Goal: Task Accomplishment & Management: Complete application form

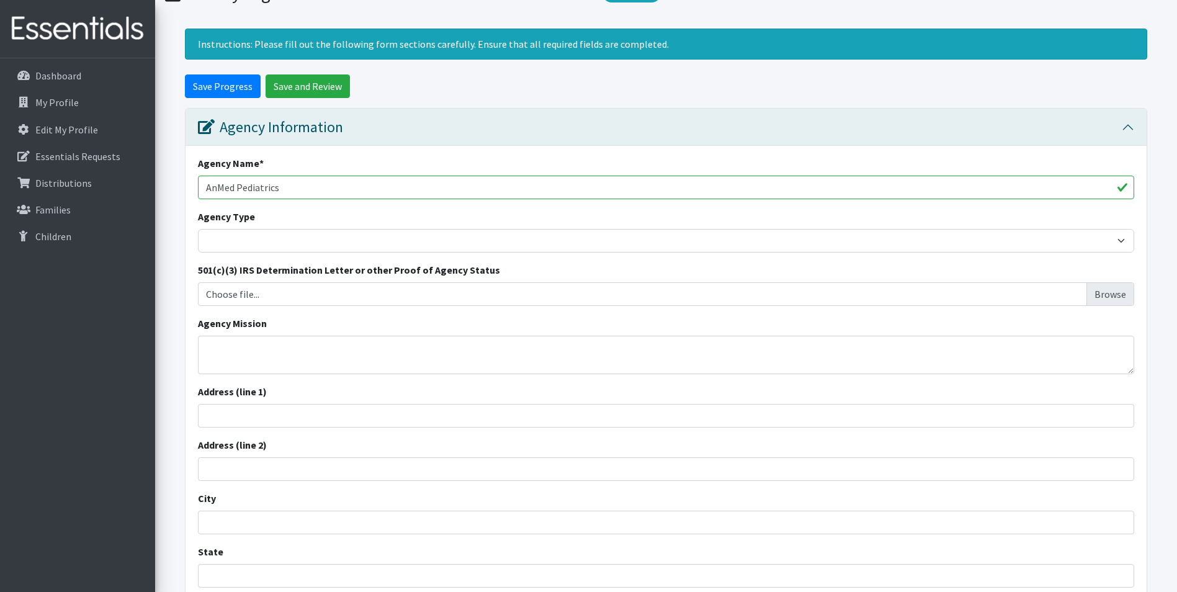
scroll to position [124, 0]
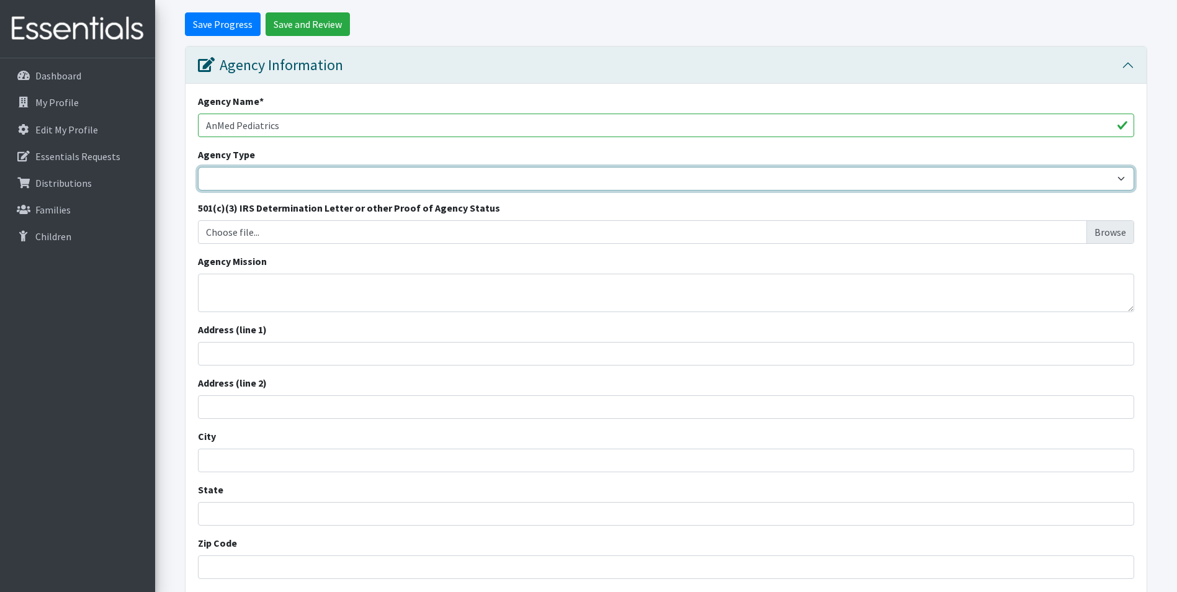
click at [299, 174] on select "Basic Needs Bank Career technical training [MEDICAL_DATA] resource center [DEMO…" at bounding box center [666, 179] width 936 height 24
select select "health"
click at [198, 167] on select "Basic Needs Bank Career technical training [MEDICAL_DATA] resource center [DEMO…" at bounding box center [666, 179] width 936 height 24
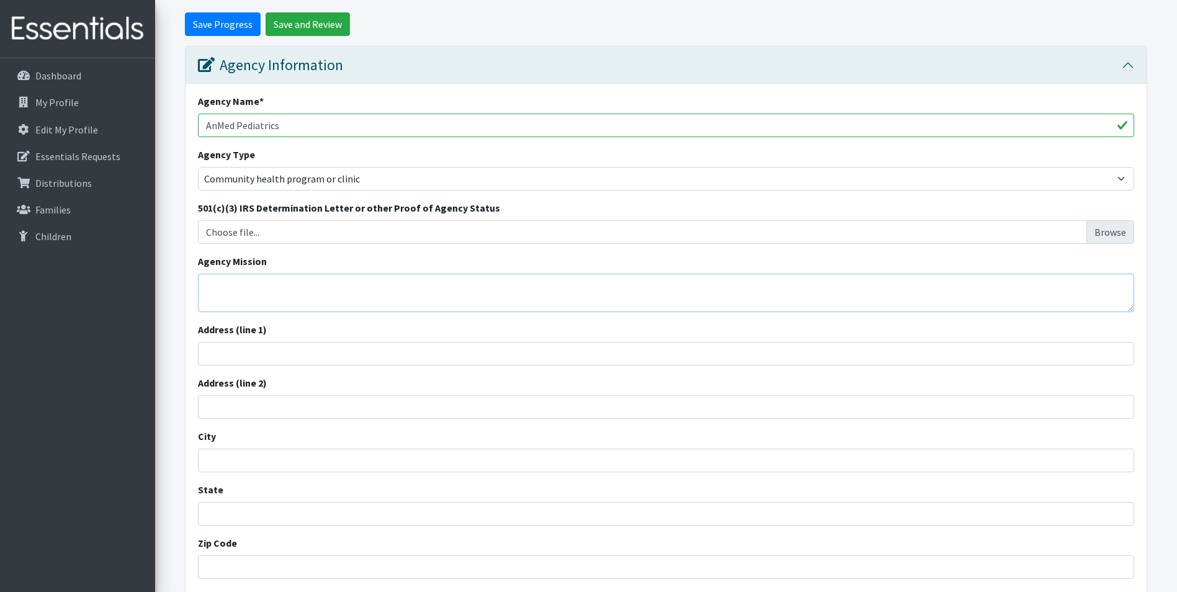
click at [228, 292] on textarea "Agency Mission" at bounding box center [666, 293] width 936 height 38
type textarea "To provide healthcare and provide resources for patients in need."
click at [241, 354] on input "Address (line 1)" at bounding box center [666, 354] width 936 height 24
type input "[STREET_ADDRESS]"
type input "Suite G"
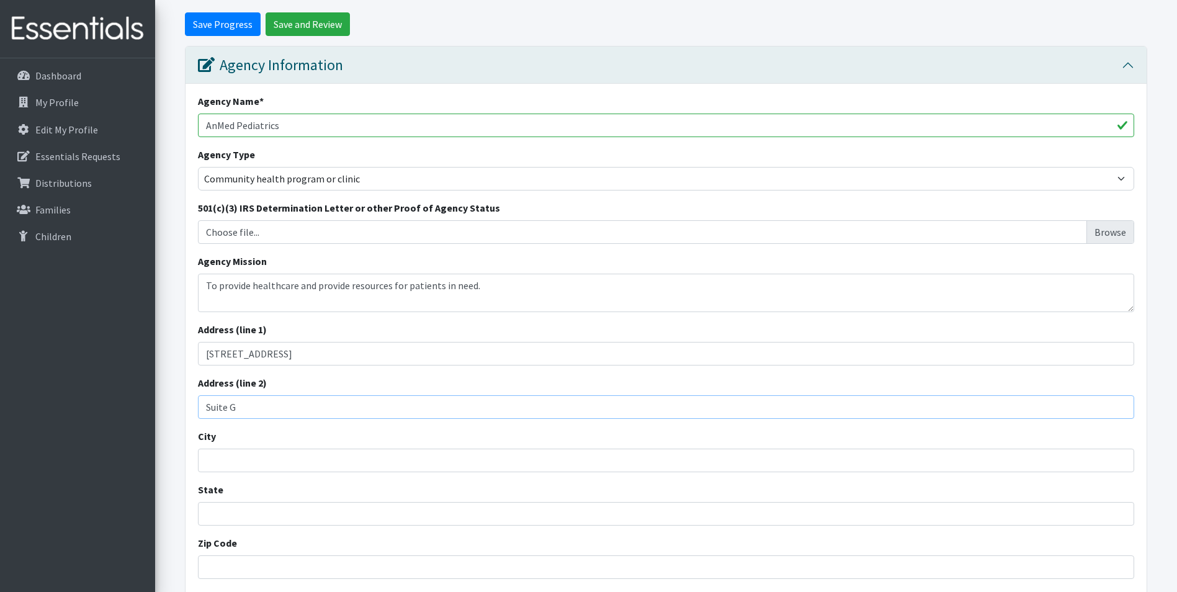
type input "[GEOGRAPHIC_DATA]"
type input "SC"
type input "29673"
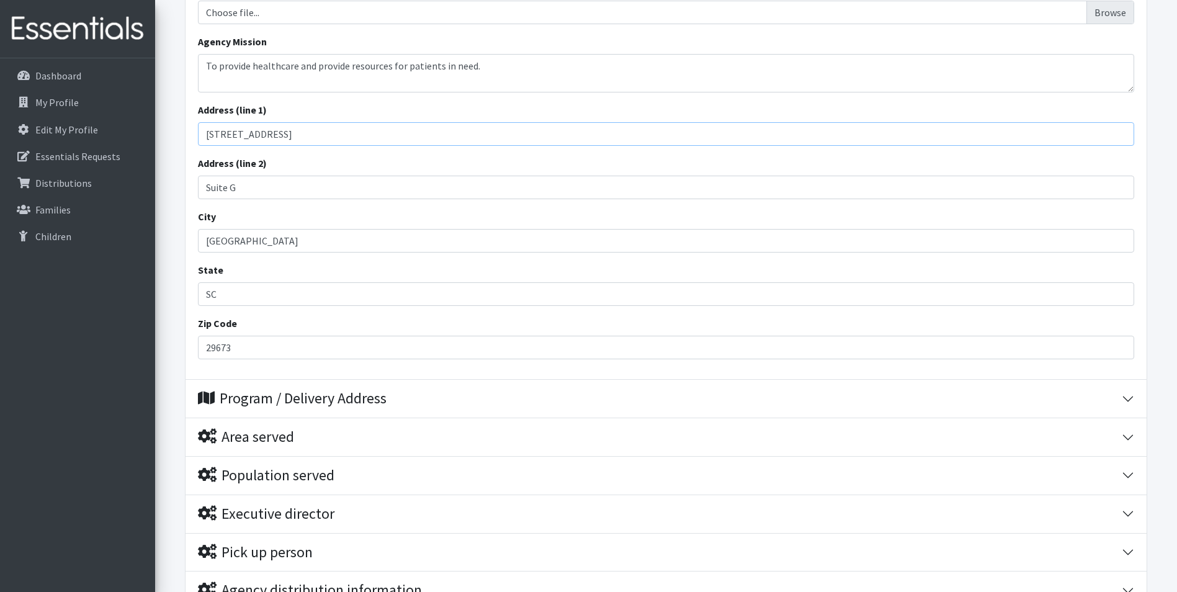
scroll to position [372, 0]
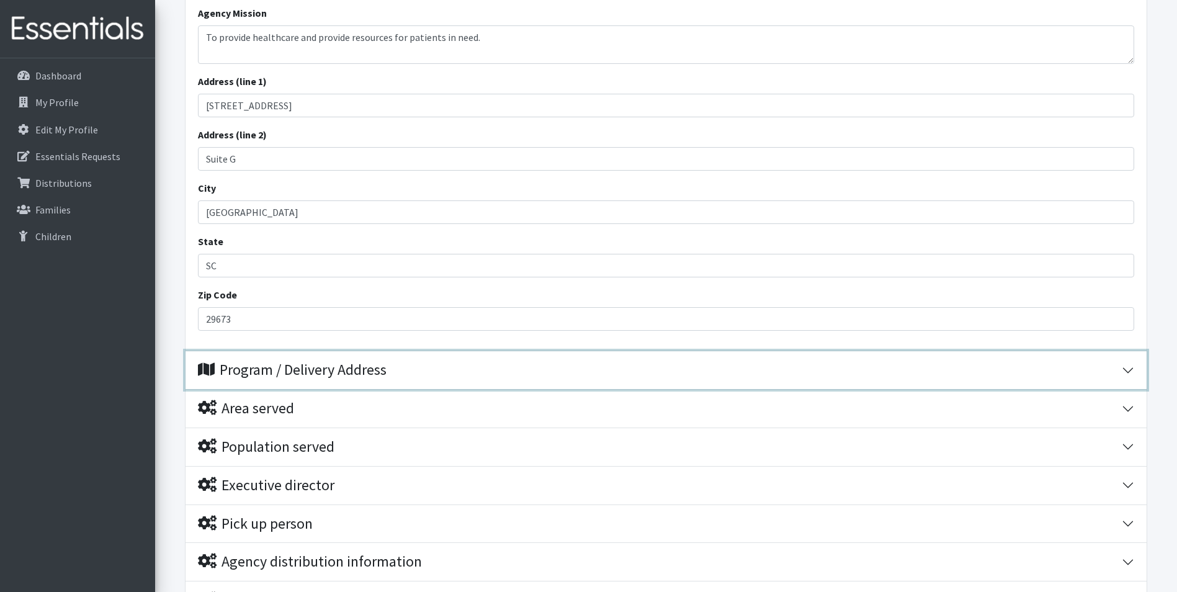
click at [1129, 367] on button "Program / Delivery Address" at bounding box center [666, 370] width 961 height 38
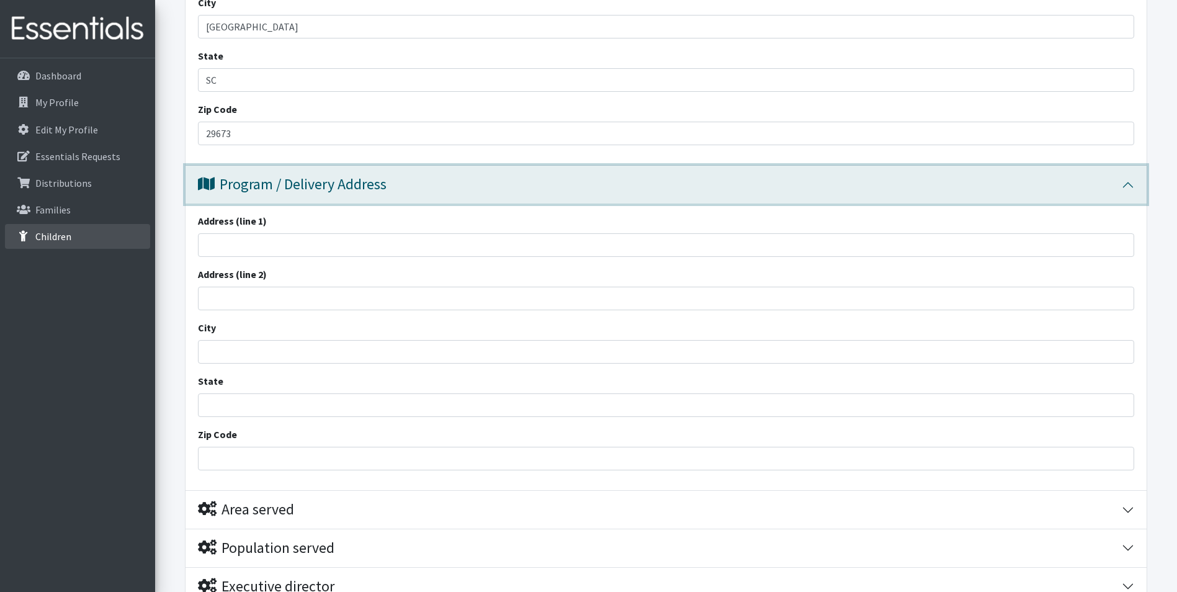
scroll to position [558, 0]
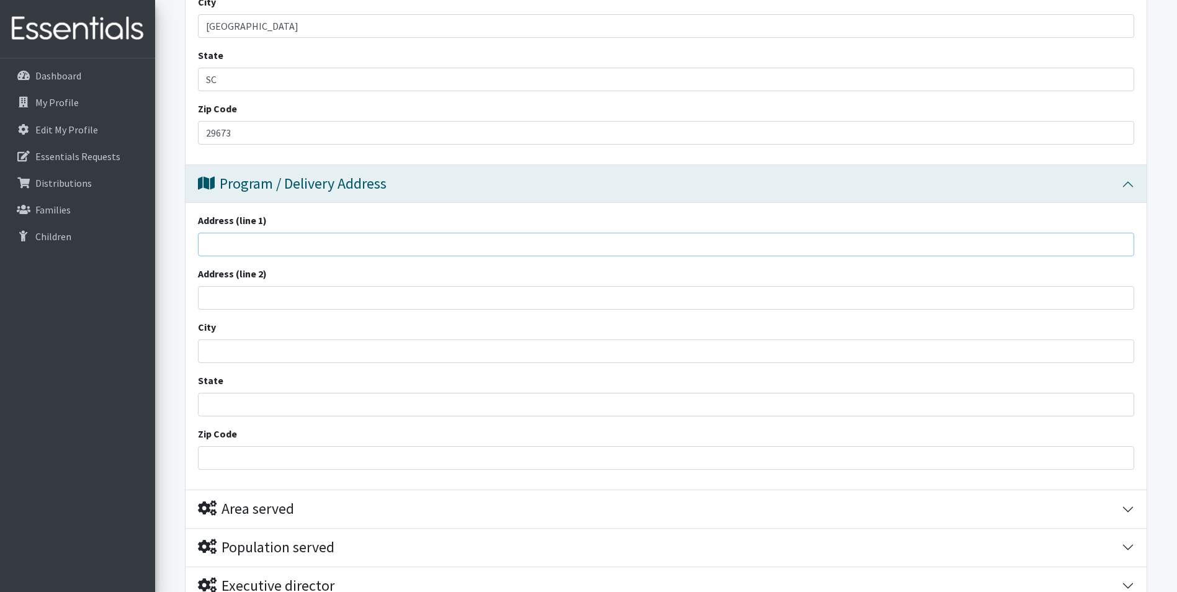
click at [243, 251] on input "Address (line 1)" at bounding box center [666, 245] width 936 height 24
type input "[STREET_ADDRESS]"
type input "Suite G"
type input "[GEOGRAPHIC_DATA]"
type input "[US_STATE]"
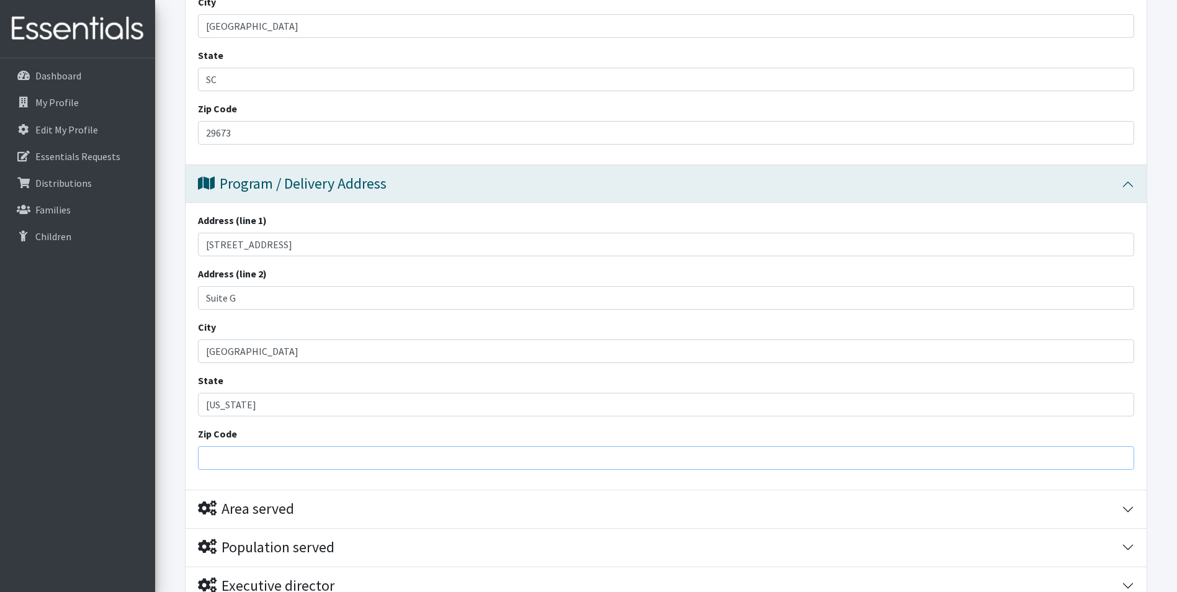
type input "29673"
click at [220, 462] on input "29673" at bounding box center [666, 458] width 936 height 24
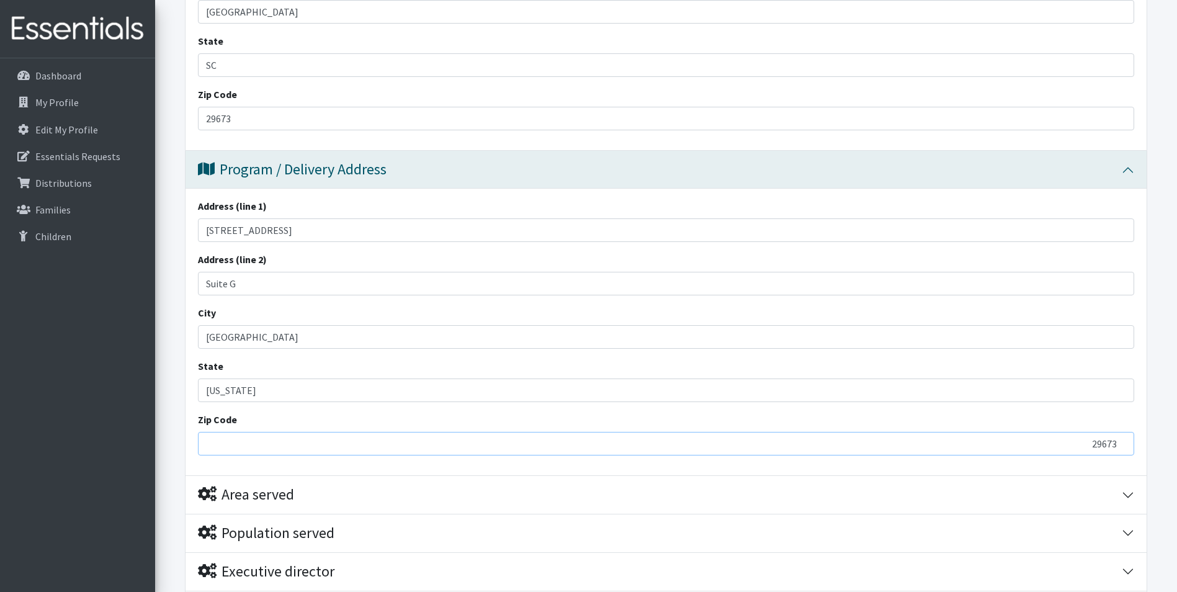
scroll to position [620, 0]
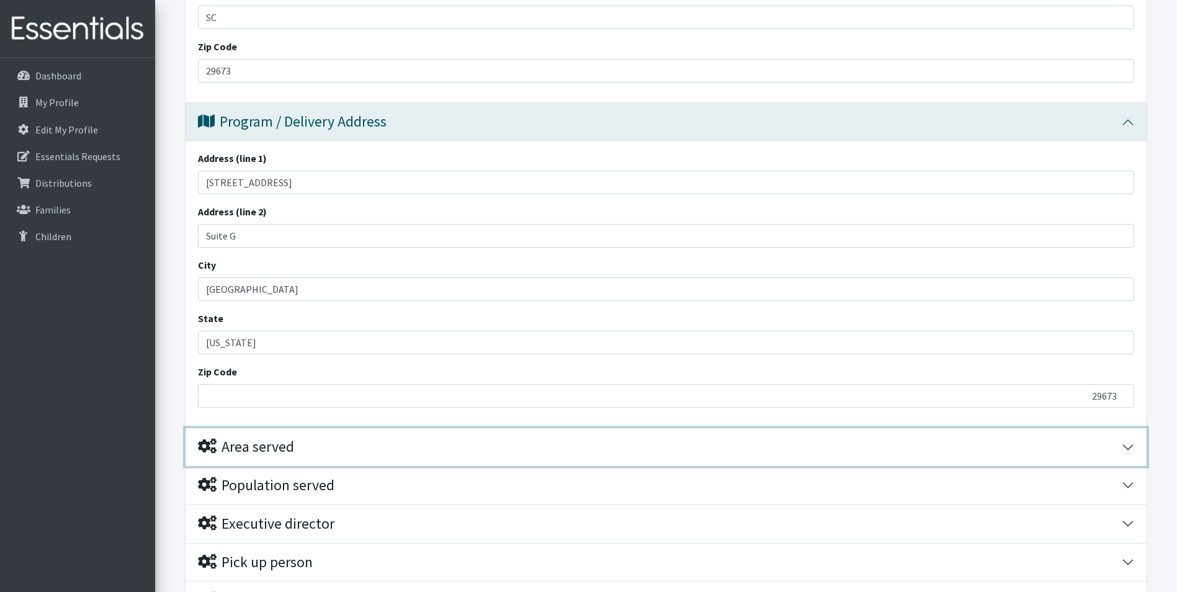
click at [1126, 444] on button "Area served" at bounding box center [666, 447] width 961 height 38
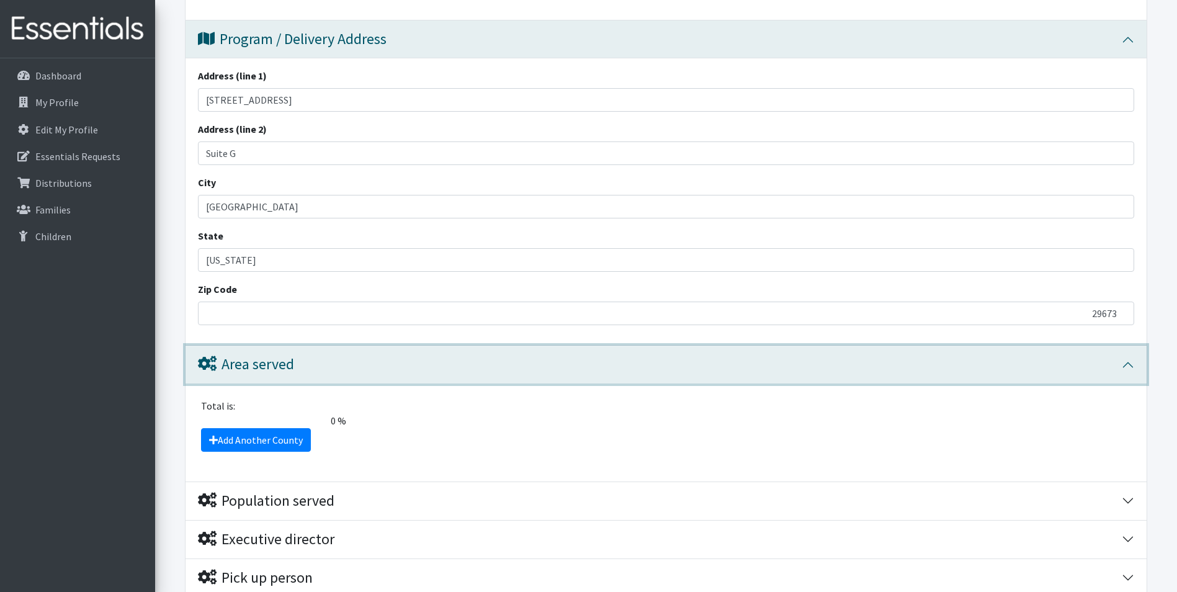
scroll to position [807, 0]
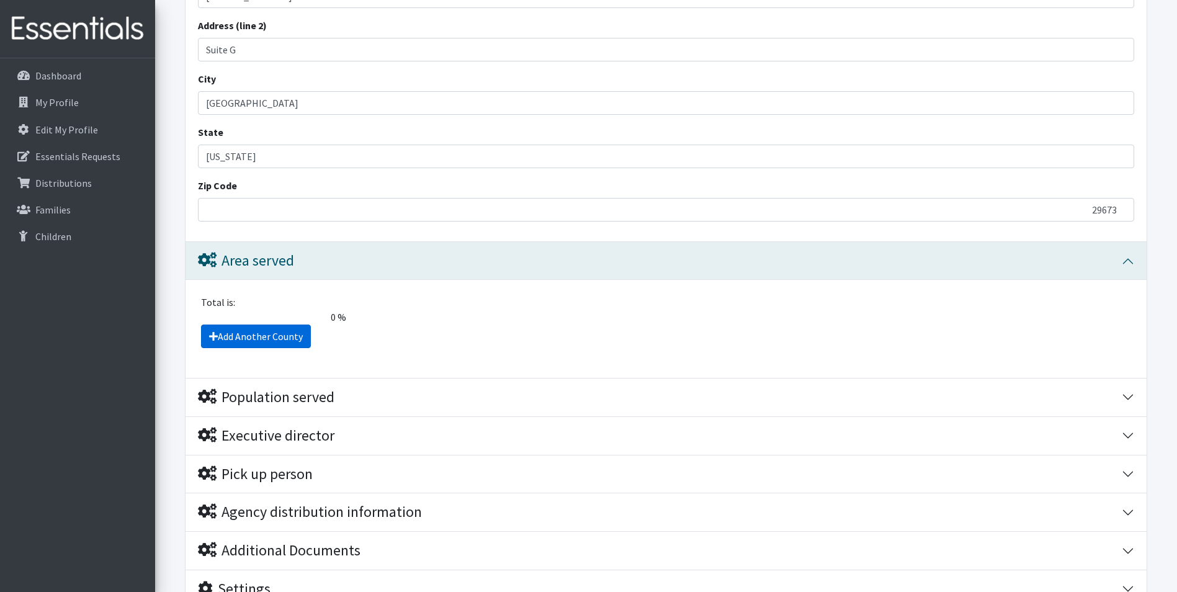
click at [261, 331] on link "Add Another County" at bounding box center [256, 337] width 110 height 24
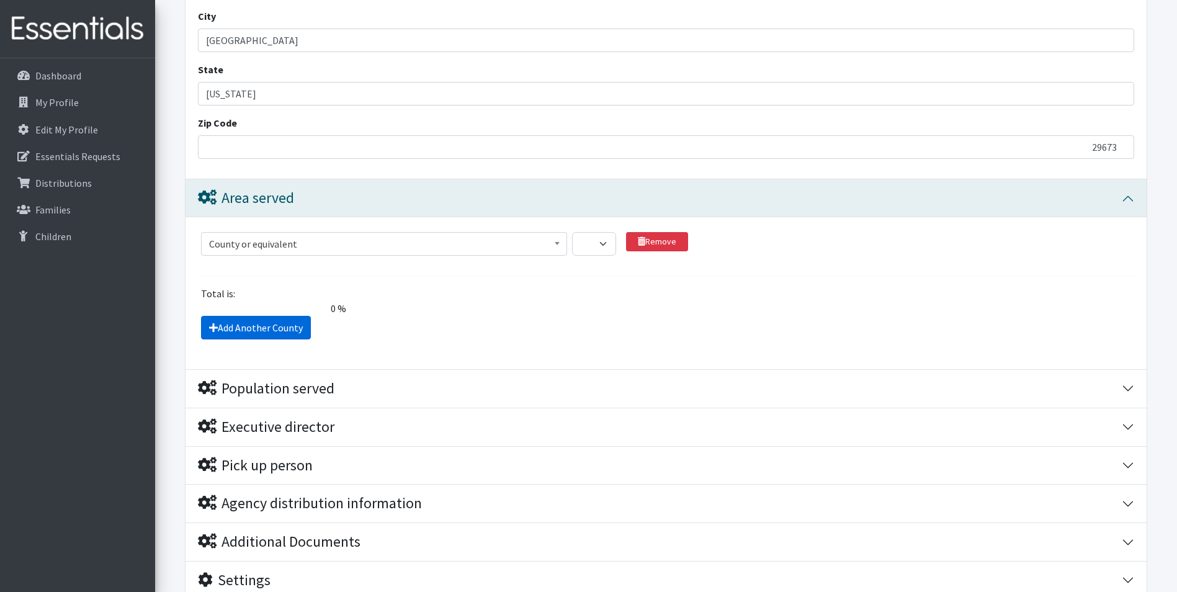
scroll to position [972, 0]
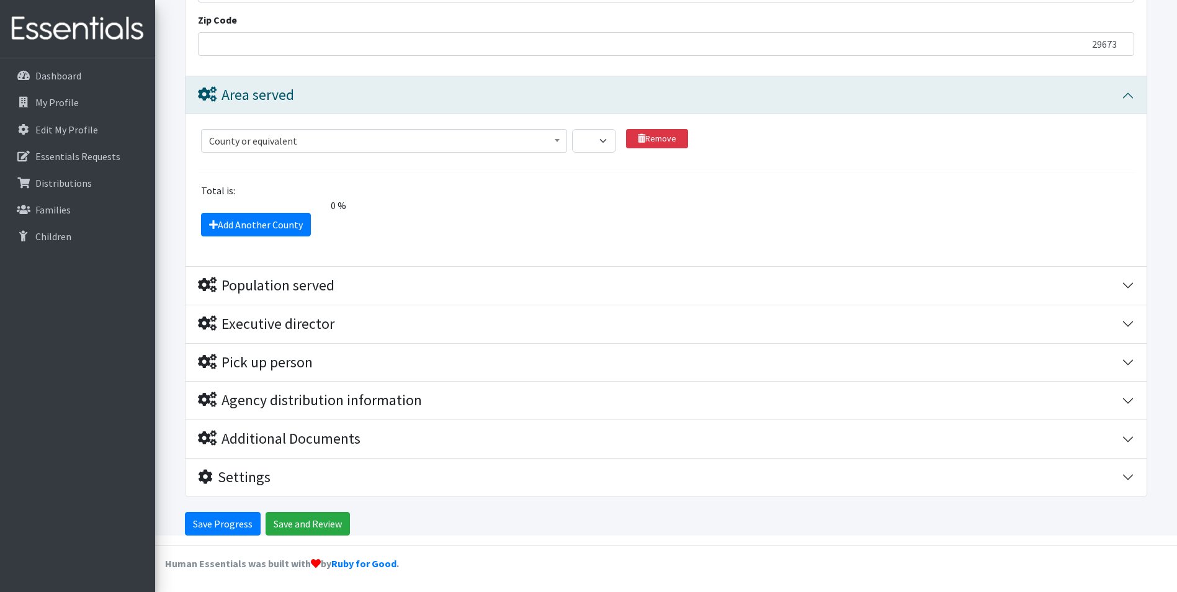
click at [560, 137] on span at bounding box center [557, 139] width 12 height 19
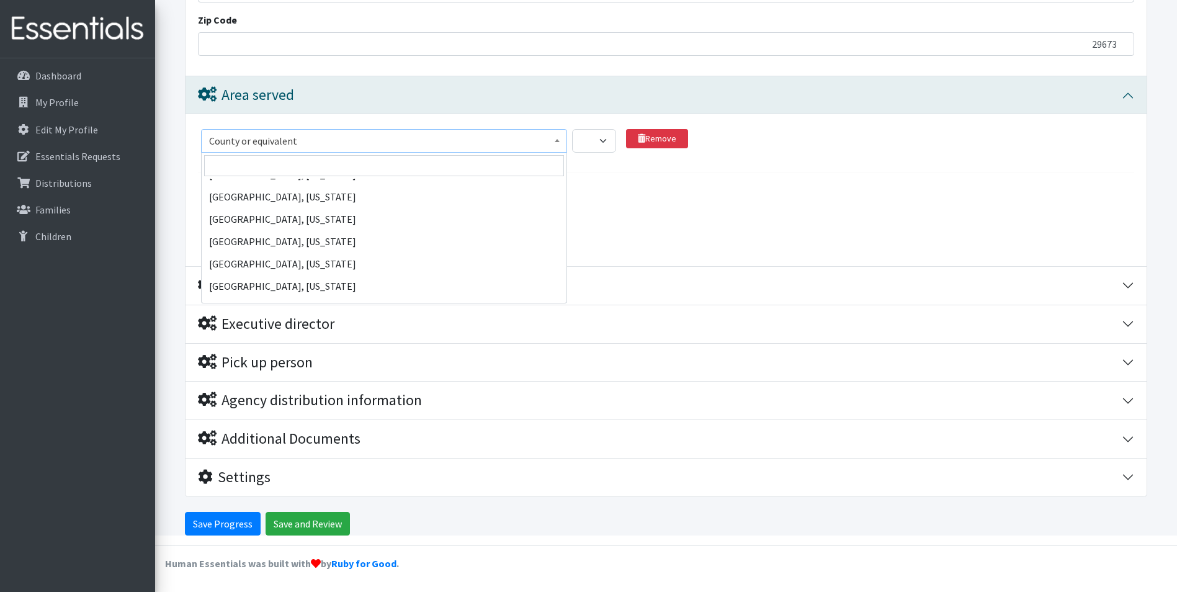
scroll to position [1427, 0]
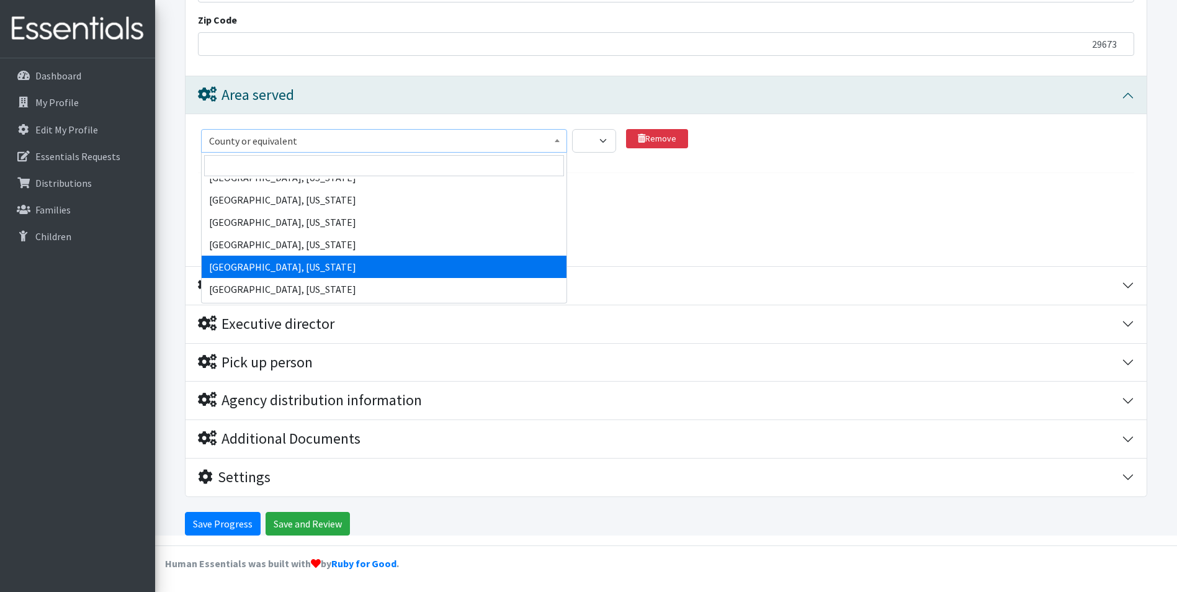
select select "67"
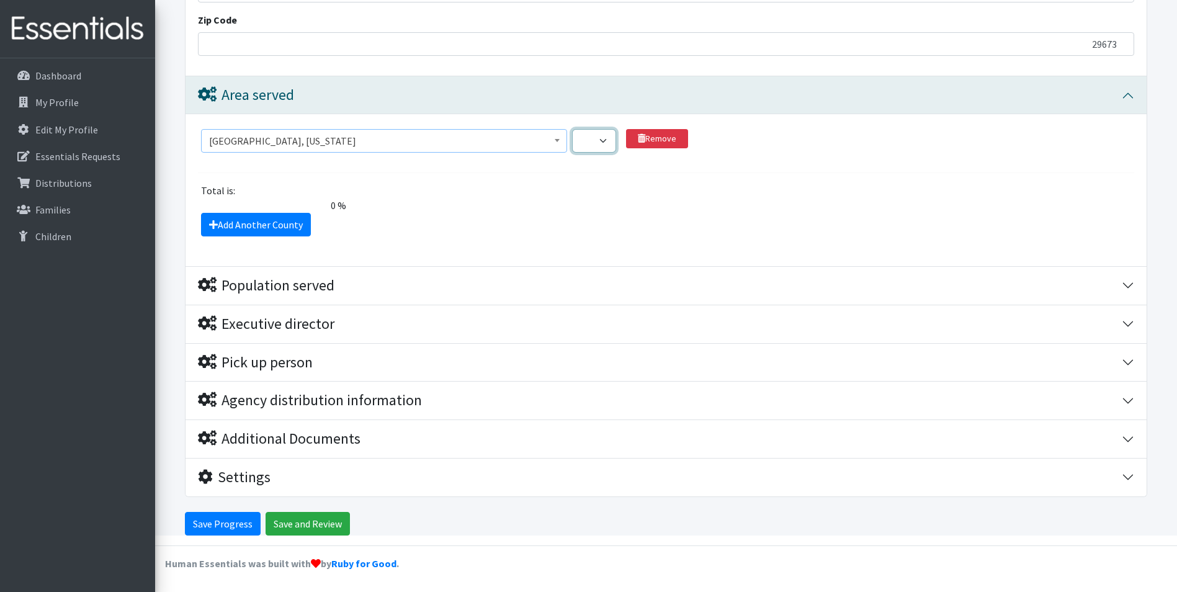
click at [615, 145] on select "1 2 3 4 5 6 7 8 9 10 11 12 13 14 15 16 17 18 19 20 21 22 23 24 25 26 27 28 29 3…" at bounding box center [594, 141] width 44 height 24
click at [679, 207] on div "Total is: 0 % The total client share must be either 0 or 100 %." at bounding box center [667, 198] width 946 height 30
click at [607, 141] on select "1 2 3 4 5 6 7 8 9 10 11 12 13 14 15 16 17 18 19 20 21 22 23 24 25 26 27 28 29 3…" at bounding box center [594, 141] width 44 height 24
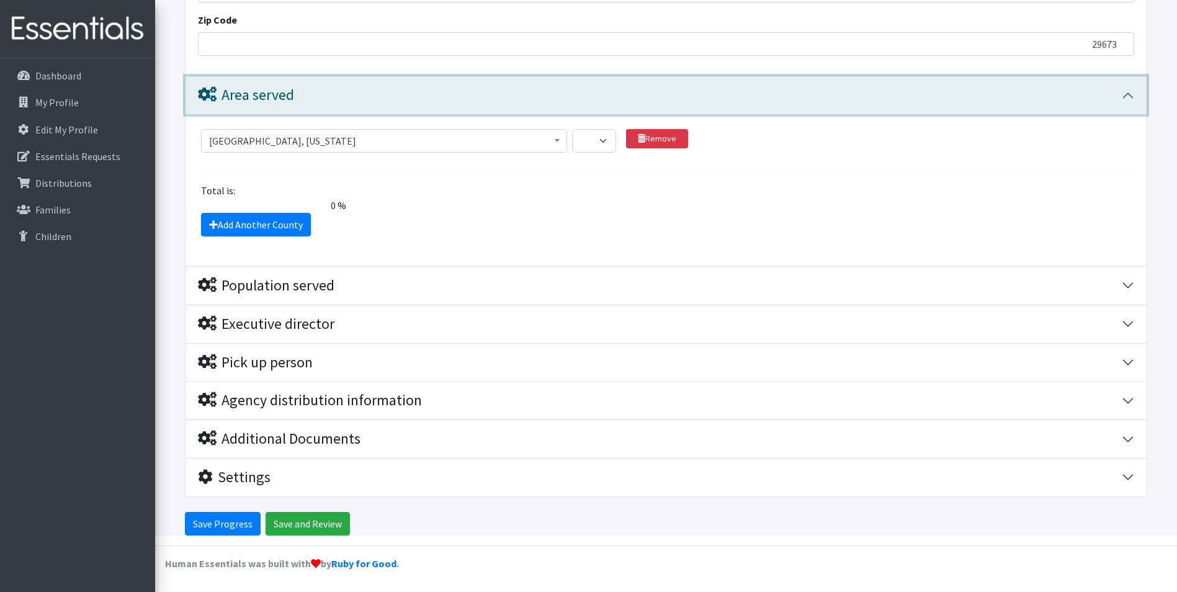
click at [1125, 94] on button "Area served" at bounding box center [666, 95] width 961 height 38
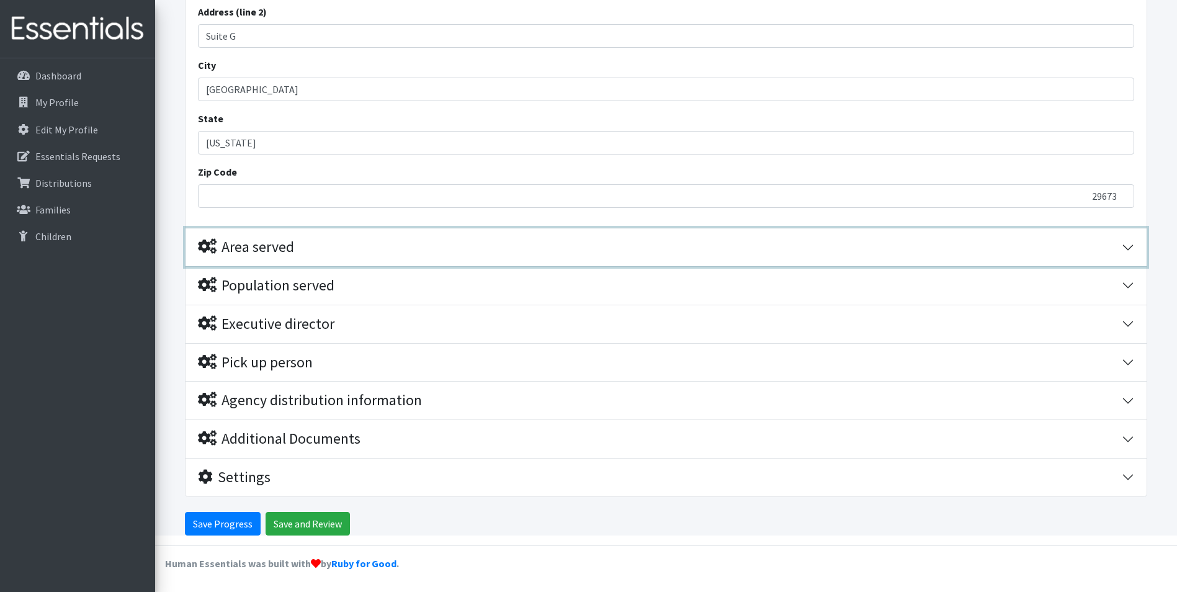
scroll to position [820, 0]
click at [1125, 241] on button "Area served" at bounding box center [666, 247] width 961 height 38
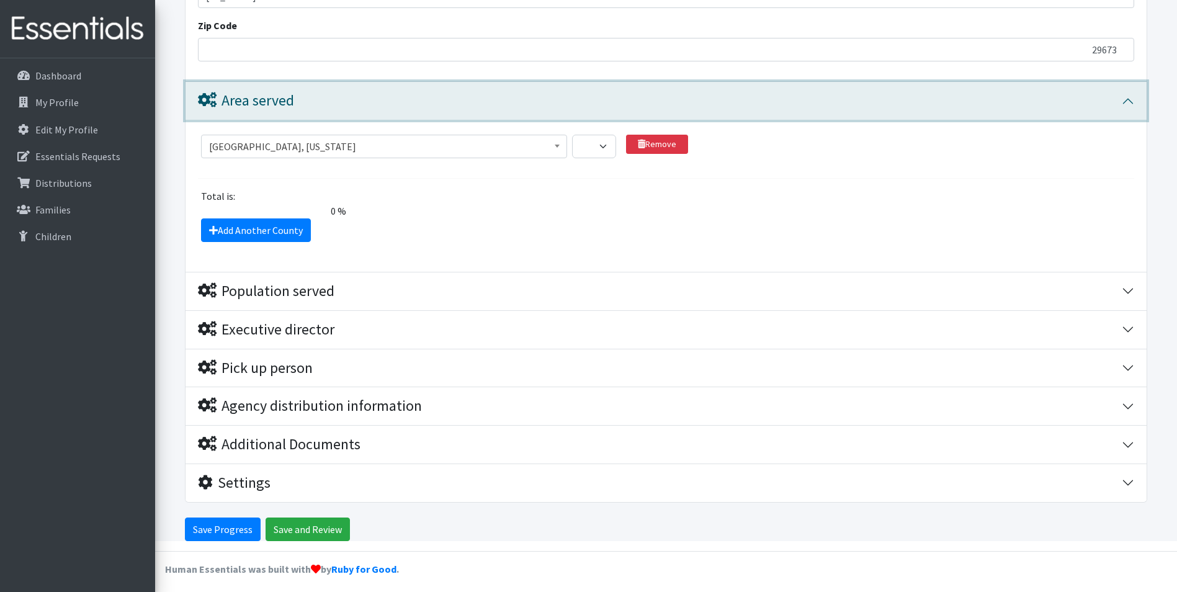
scroll to position [972, 0]
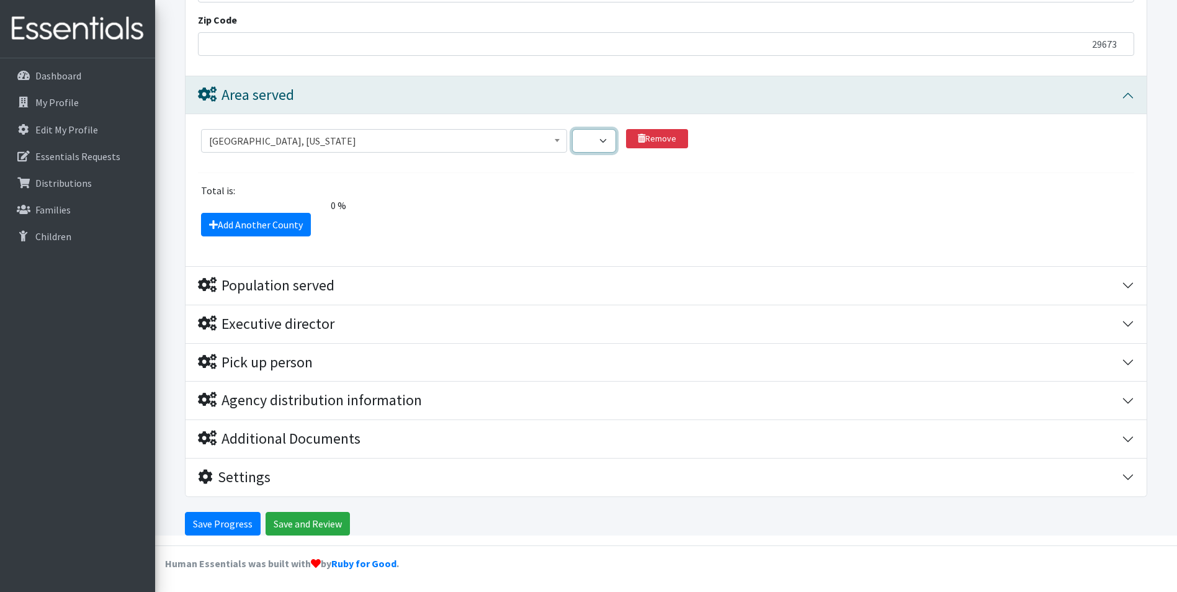
click at [612, 143] on select "1 2 3 4 5 6 7 8 9 10 11 12 13 14 15 16 17 18 19 20 21 22 23 24 25 26 27 28 29 3…" at bounding box center [594, 141] width 44 height 24
click at [607, 134] on select "1 2 3 4 5 6 7 8 9 10 11 12 13 14 15 16 17 18 19 20 21 22 23 24 25 26 27 28 29 3…" at bounding box center [594, 141] width 44 height 24
select select "100"
click at [572, 129] on select "1 2 3 4 5 6 7 8 9 10 11 12 13 14 15 16 17 18 19 20 21 22 23 24 25 26 27 28 29 3…" at bounding box center [594, 141] width 44 height 24
click at [529, 176] on fieldset "County or equivalent [GEOGRAPHIC_DATA], [US_STATE][GEOGRAPHIC_DATA], [US_STATE]…" at bounding box center [666, 180] width 936 height 112
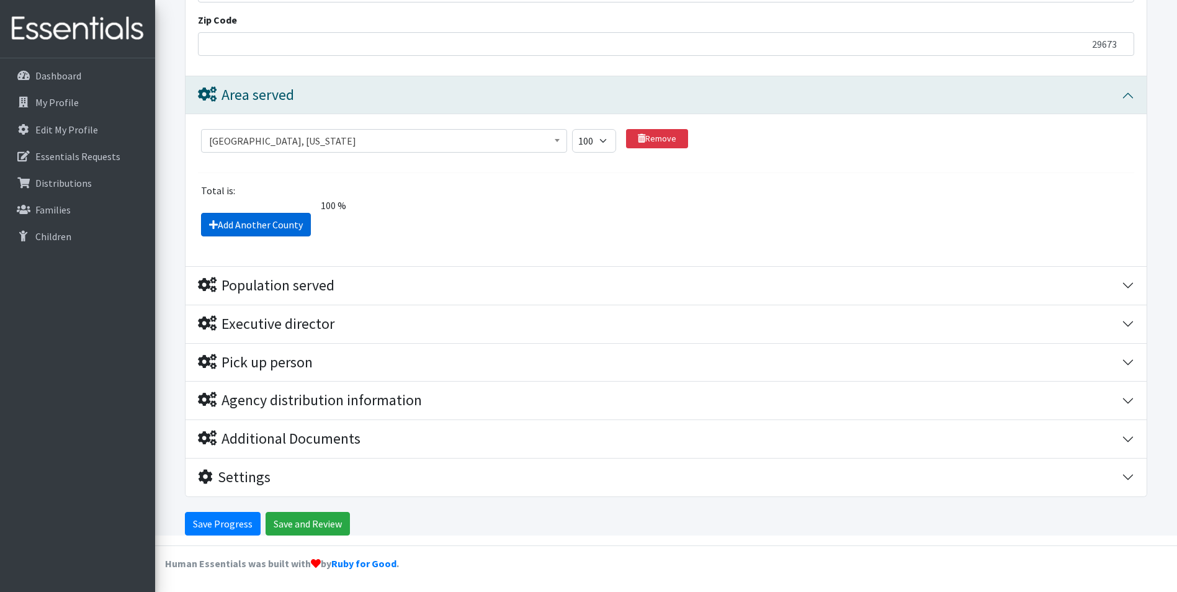
click at [284, 220] on link "Add Another County" at bounding box center [256, 225] width 110 height 24
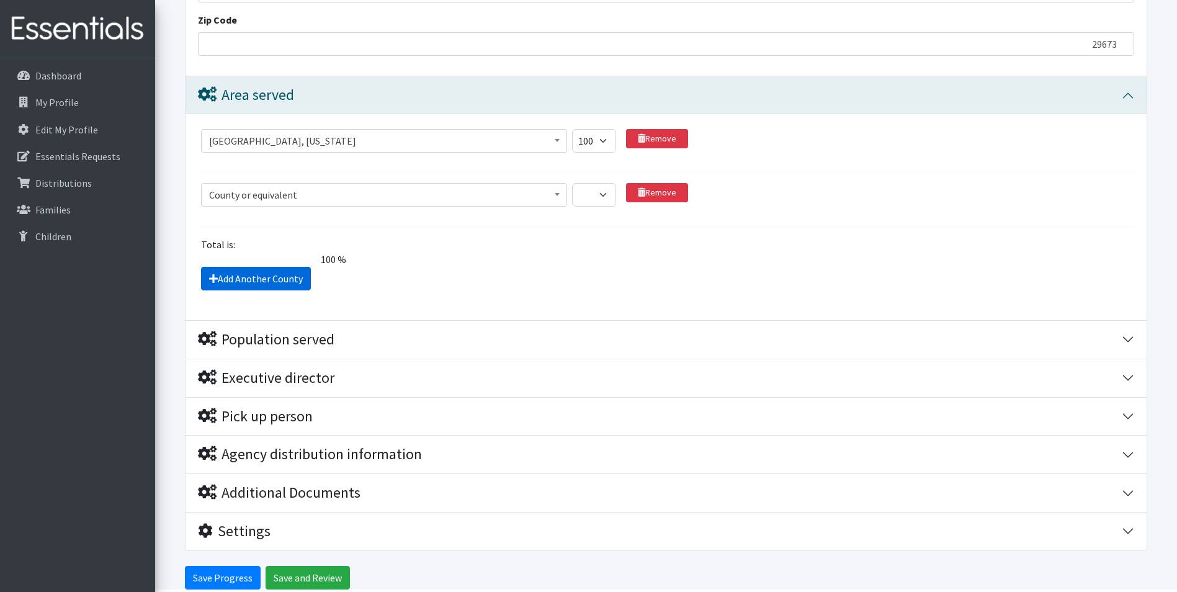
scroll to position [1026, 0]
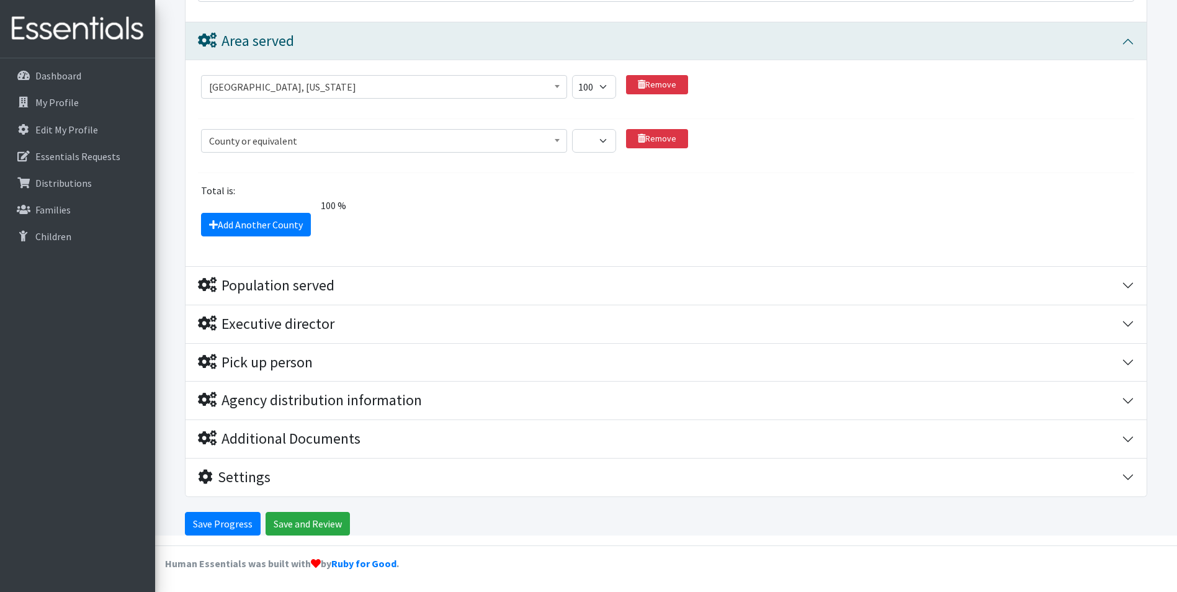
click at [559, 138] on span at bounding box center [557, 139] width 12 height 19
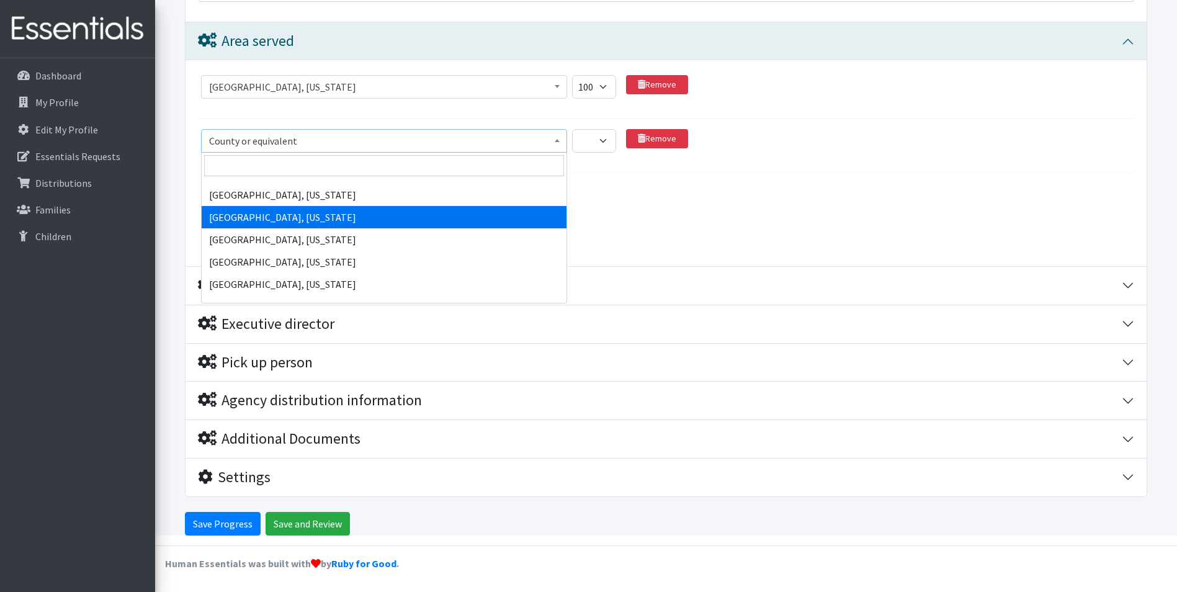
scroll to position [25874, 0]
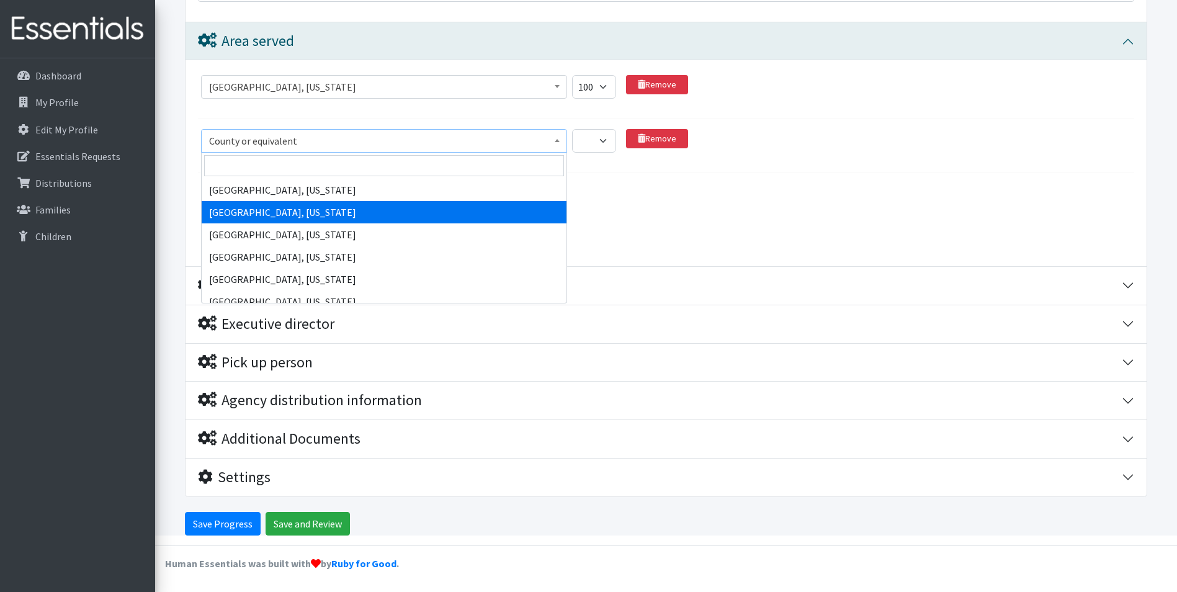
select select "1143"
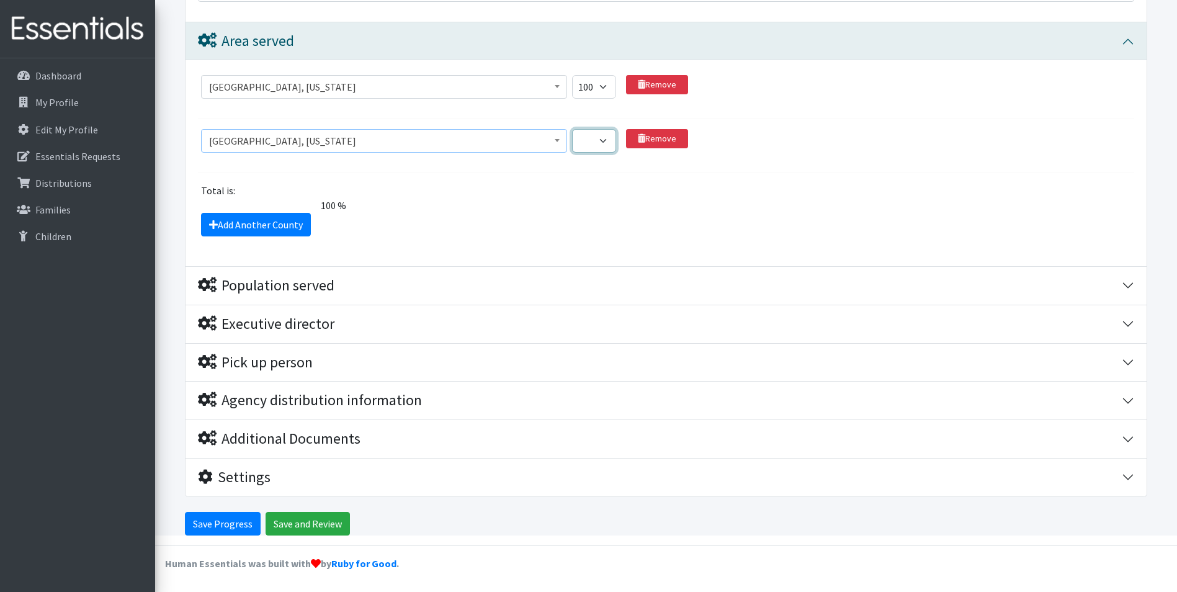
click at [607, 145] on select "1 2 3 4 5 6 7 8 9 10 11 12 13 14 15 16 17 18 19 20 21 22 23 24 25 26 27 28 29 3…" at bounding box center [594, 141] width 44 height 24
select select "100"
click at [572, 129] on select "1 2 3 4 5 6 7 8 9 10 11 12 13 14 15 16 17 18 19 20 21 22 23 24 25 26 27 28 29 3…" at bounding box center [594, 141] width 44 height 24
click at [606, 85] on select "1 2 3 4 5 6 7 8 9 10 11 12 13 14 15 16 17 18 19 20 21 22 23 24 25 26 27 28 29 3…" at bounding box center [594, 87] width 44 height 24
select select "80"
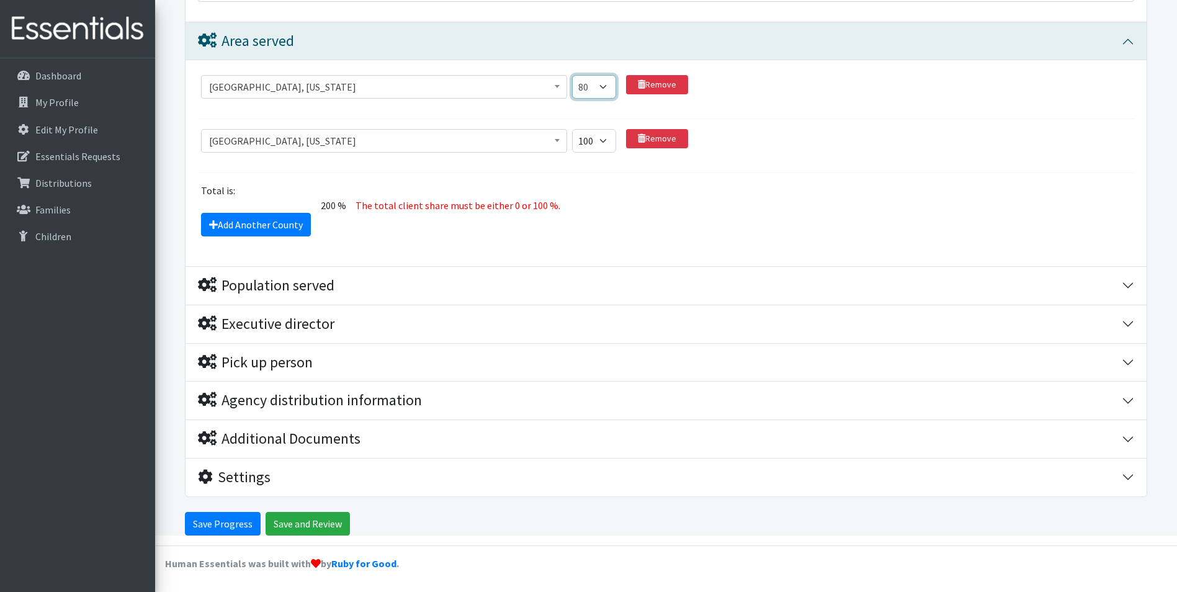
click at [572, 75] on select "1 2 3 4 5 6 7 8 9 10 11 12 13 14 15 16 17 18 19 20 21 22 23 24 25 26 27 28 29 3…" at bounding box center [594, 87] width 44 height 24
click at [607, 143] on select "1 2 3 4 5 6 7 8 9 10 11 12 13 14 15 16 17 18 19 20 21 22 23 24 25 26 27 28 29 3…" at bounding box center [594, 141] width 44 height 24
select select "10"
click at [572, 129] on select "1 2 3 4 5 6 7 8 9 10 11 12 13 14 15 16 17 18 19 20 21 22 23 24 25 26 27 28 29 3…" at bounding box center [594, 141] width 44 height 24
click at [226, 222] on link "Add Another County" at bounding box center [256, 225] width 110 height 24
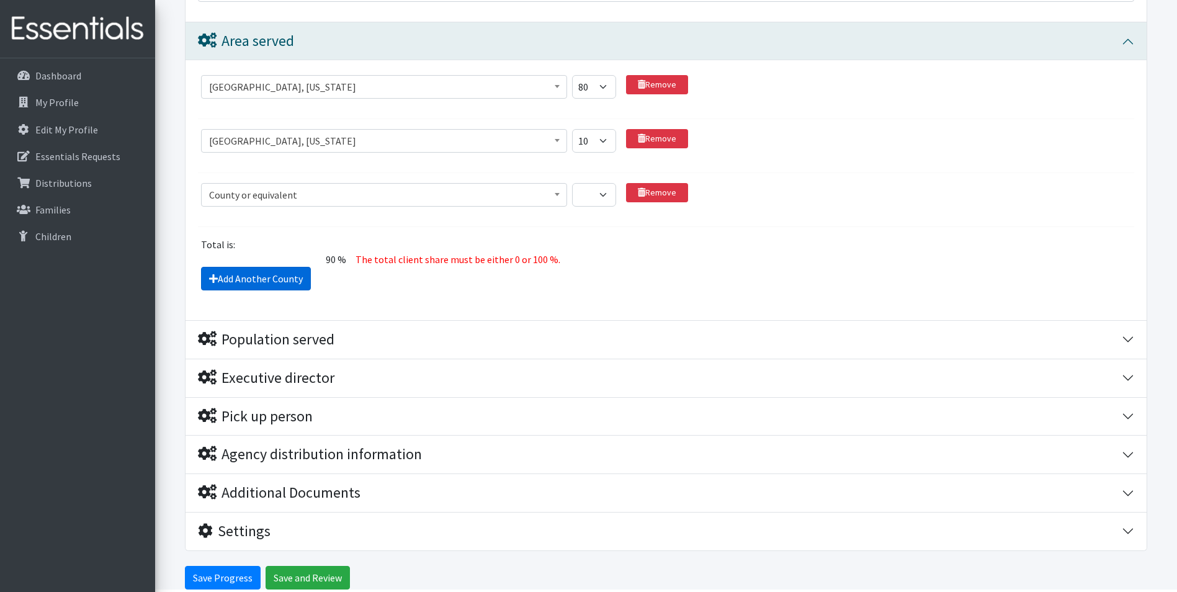
scroll to position [1080, 0]
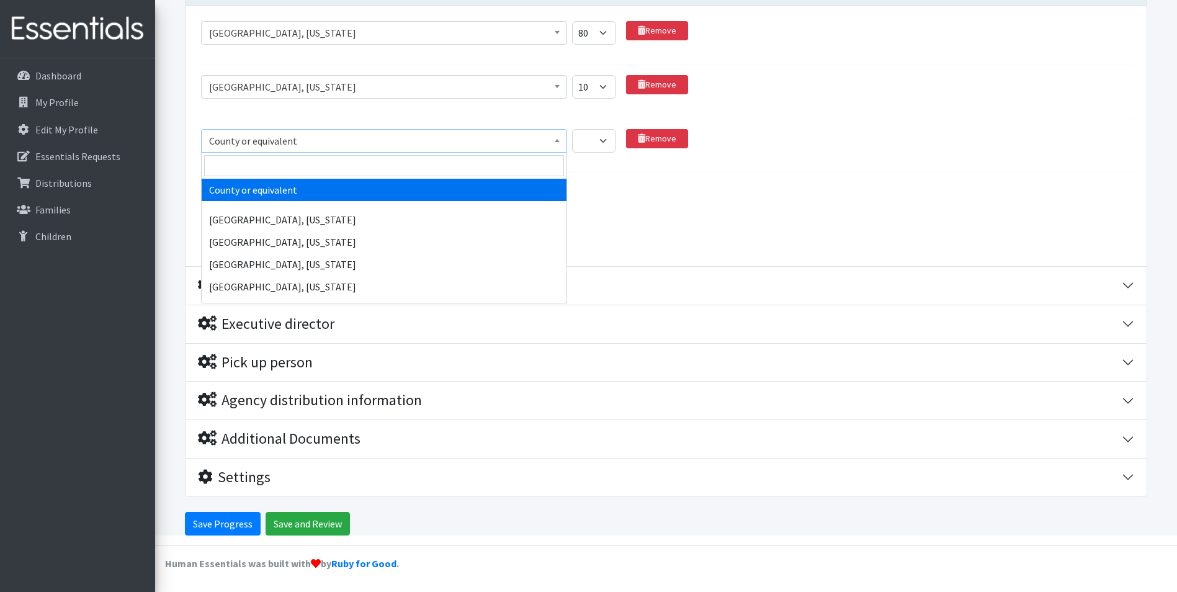
click at [287, 144] on span "County or equivalent" at bounding box center [384, 140] width 350 height 17
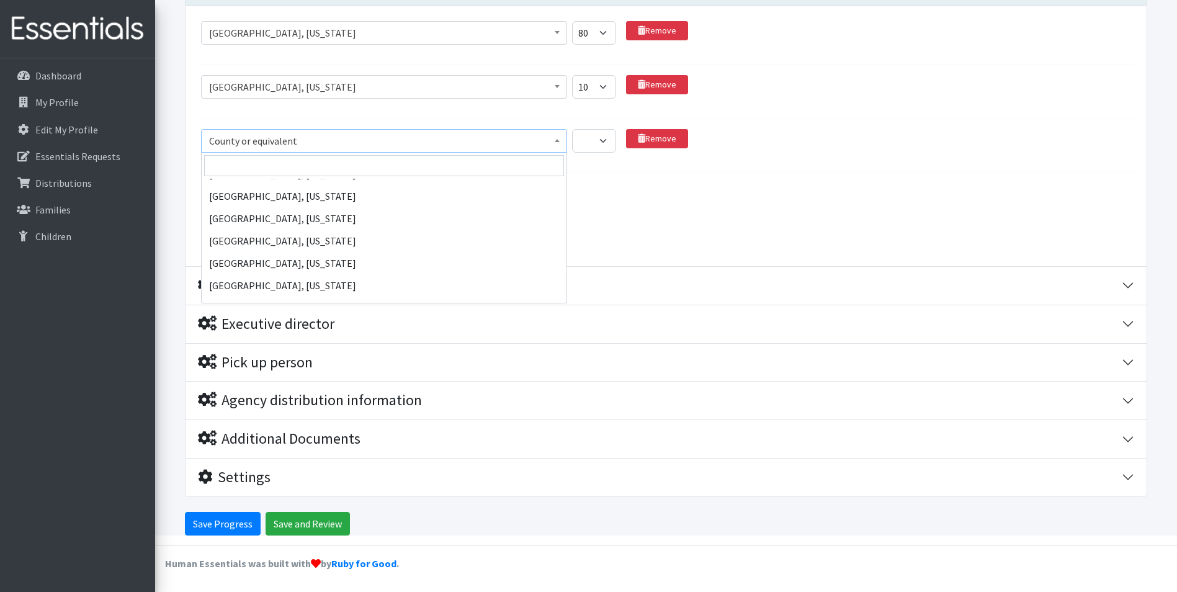
scroll to position [51820, 0]
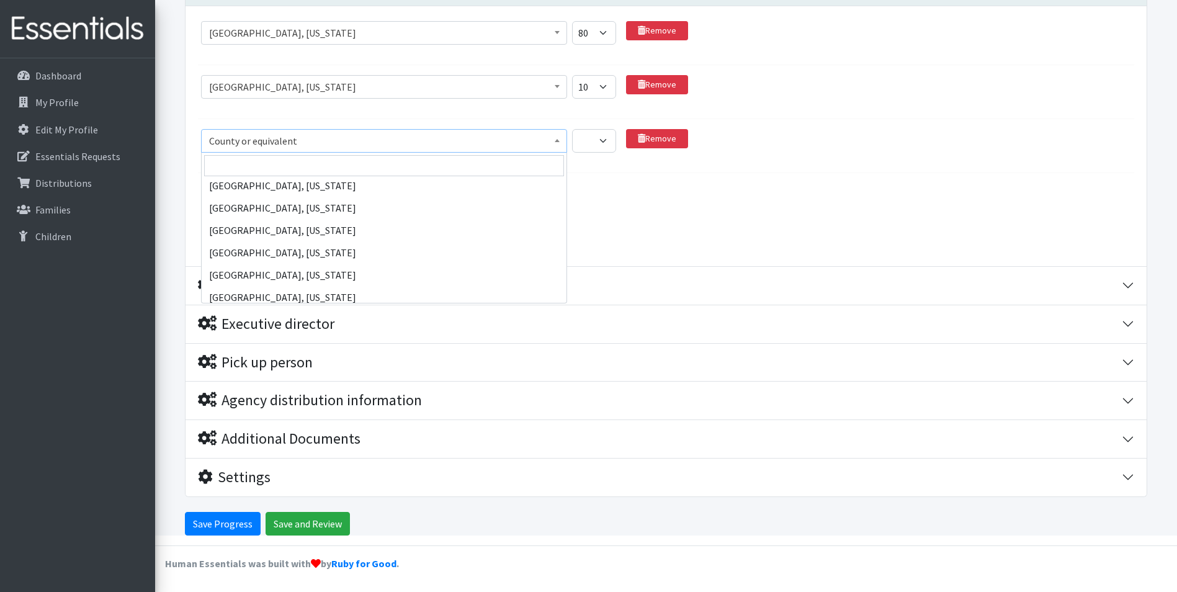
select select "2296"
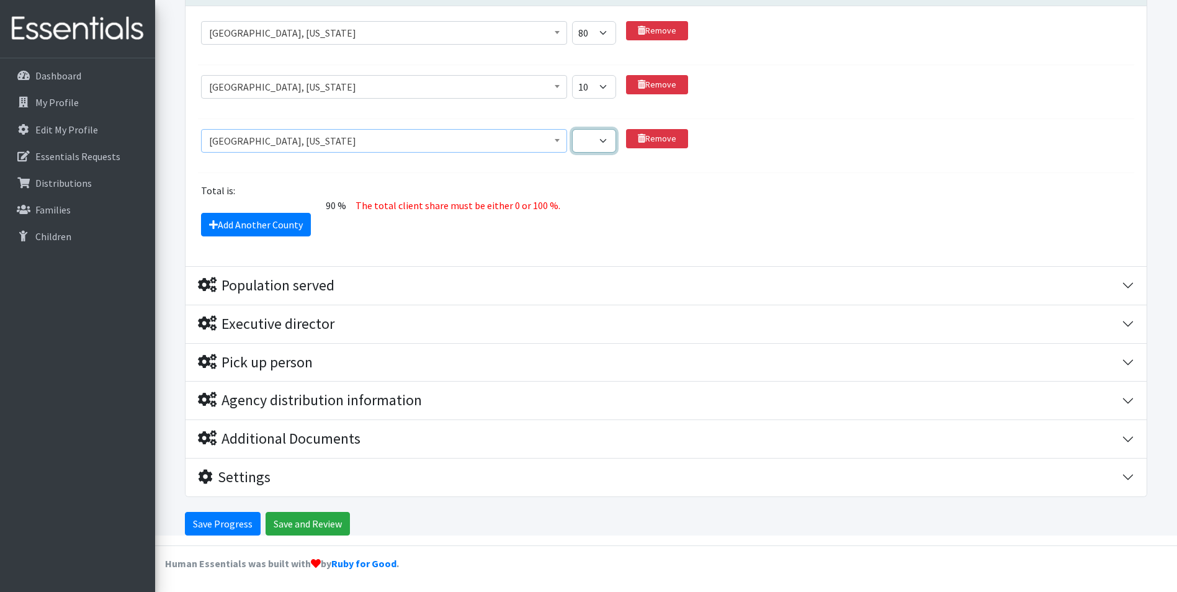
click at [609, 138] on select "1 2 3 4 5 6 7 8 9 10 11 12 13 14 15 16 17 18 19 20 21 22 23 24 25 26 27 28 29 3…" at bounding box center [594, 141] width 44 height 24
select select "10"
click at [572, 129] on select "1 2 3 4 5 6 7 8 9 10 11 12 13 14 15 16 17 18 19 20 21 22 23 24 25 26 27 28 29 3…" at bounding box center [594, 141] width 44 height 24
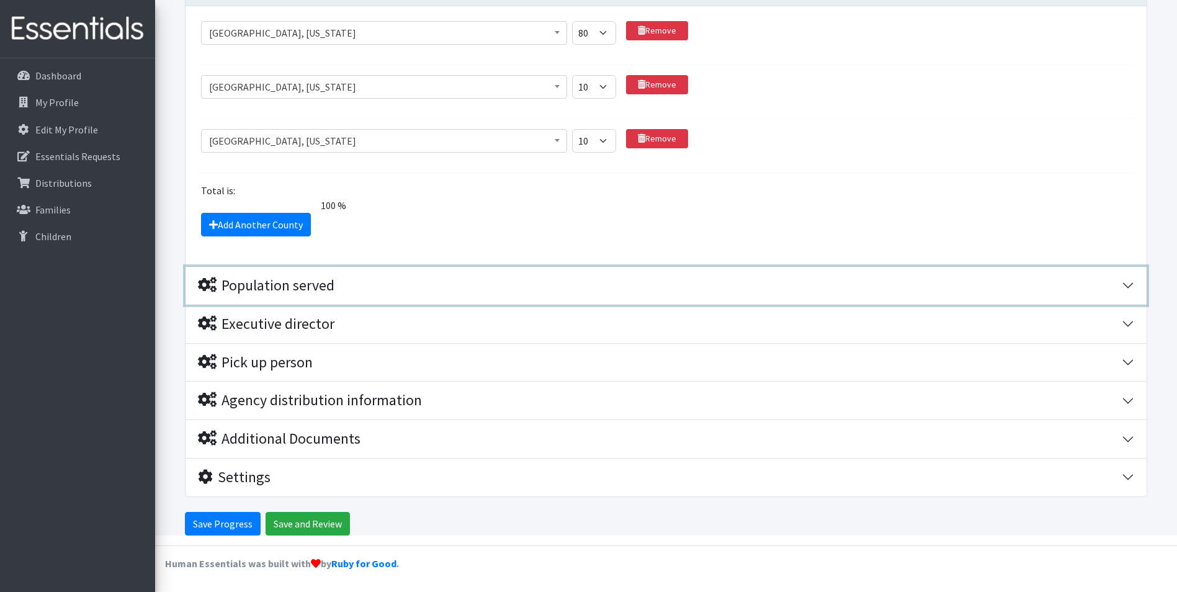
click at [1126, 277] on button "Population served" at bounding box center [666, 286] width 961 height 38
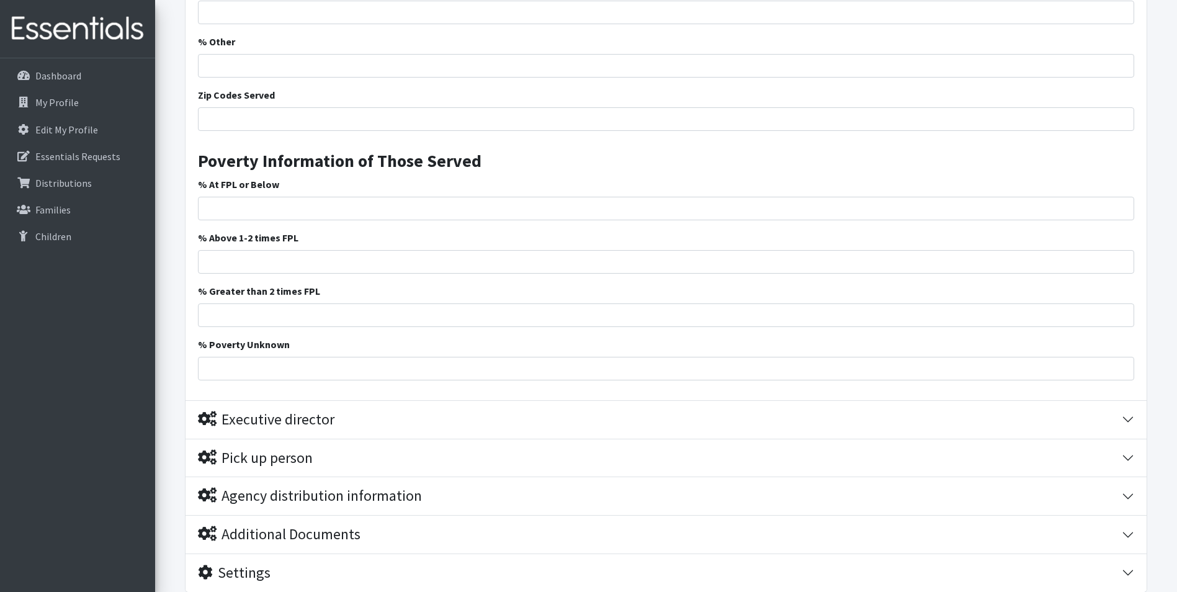
scroll to position [2012, 0]
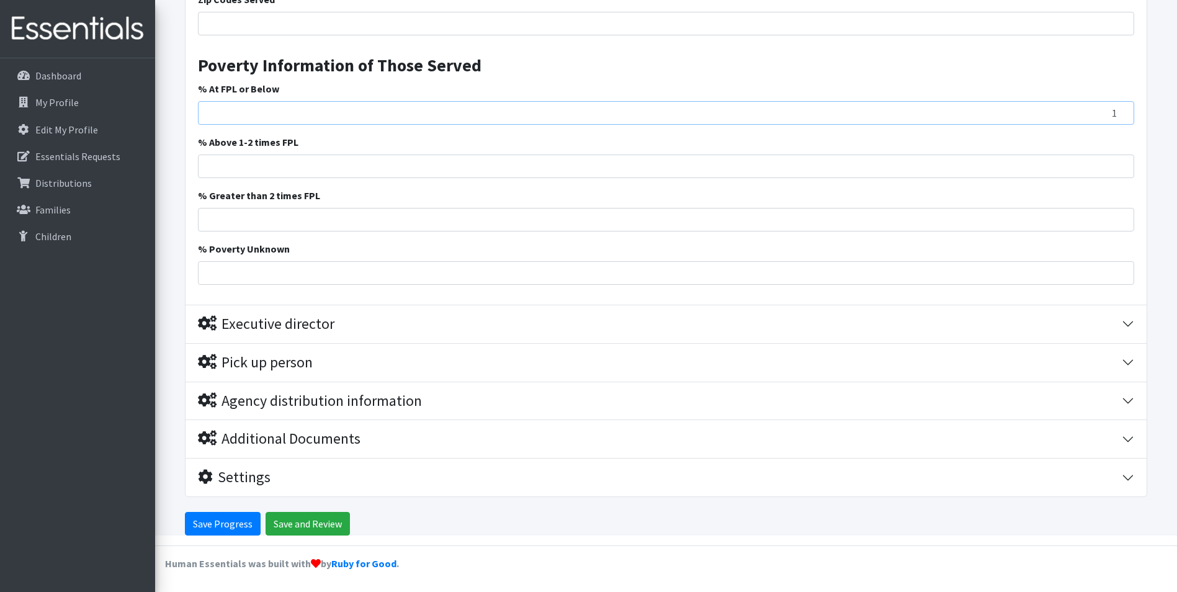
click at [1121, 110] on input "1" at bounding box center [666, 113] width 936 height 24
click at [1121, 110] on input "2" at bounding box center [666, 113] width 936 height 24
click at [1121, 110] on input "3" at bounding box center [666, 113] width 936 height 24
click at [1121, 110] on input "10" at bounding box center [666, 113] width 936 height 24
click at [1121, 110] on input "66" at bounding box center [666, 113] width 936 height 24
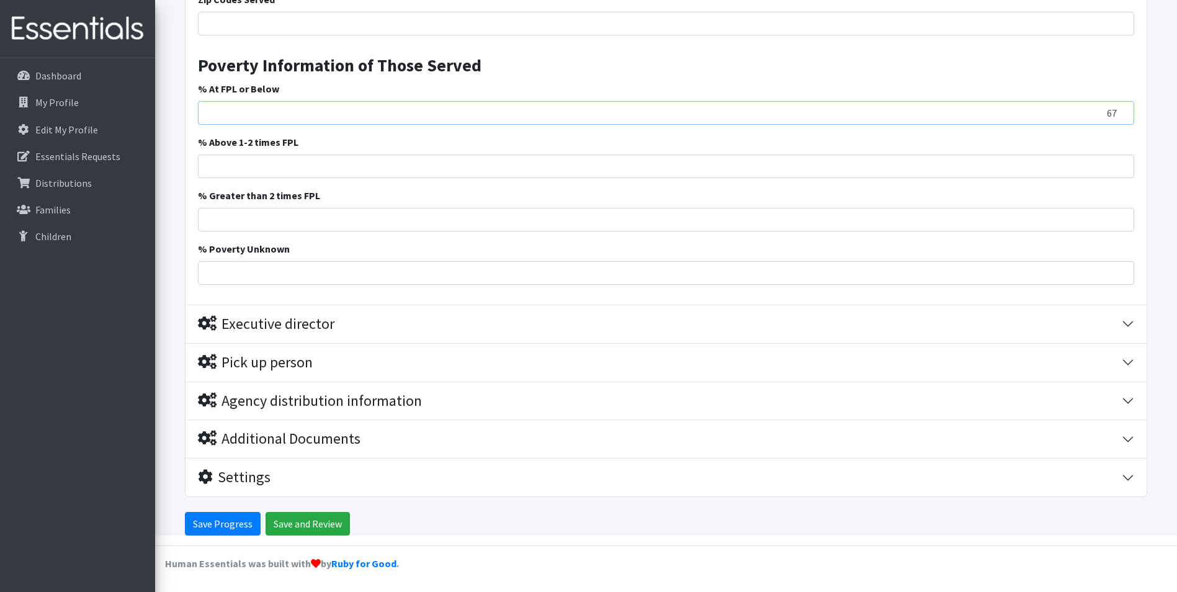
click at [1121, 110] on input "67" at bounding box center [666, 113] width 936 height 24
click at [1121, 110] on input "68" at bounding box center [666, 113] width 936 height 24
click at [1121, 110] on input "77" at bounding box center [666, 113] width 936 height 24
click at [1121, 110] on input "78" at bounding box center [666, 113] width 936 height 24
click at [1121, 110] on input "79" at bounding box center [666, 113] width 936 height 24
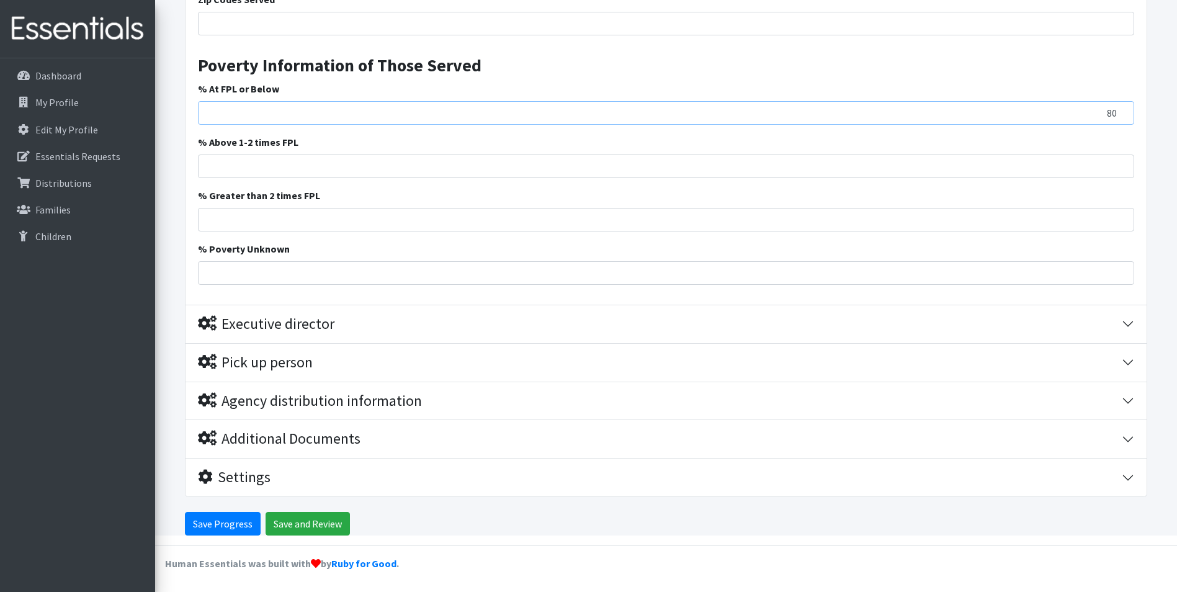
click at [1121, 110] on input "80" at bounding box center [666, 113] width 936 height 24
click at [1121, 110] on input "81" at bounding box center [666, 113] width 936 height 24
click at [1121, 117] on input "80" at bounding box center [666, 113] width 936 height 24
click at [1121, 110] on input "81" at bounding box center [666, 113] width 936 height 24
click at [1121, 110] on input "82" at bounding box center [666, 113] width 936 height 24
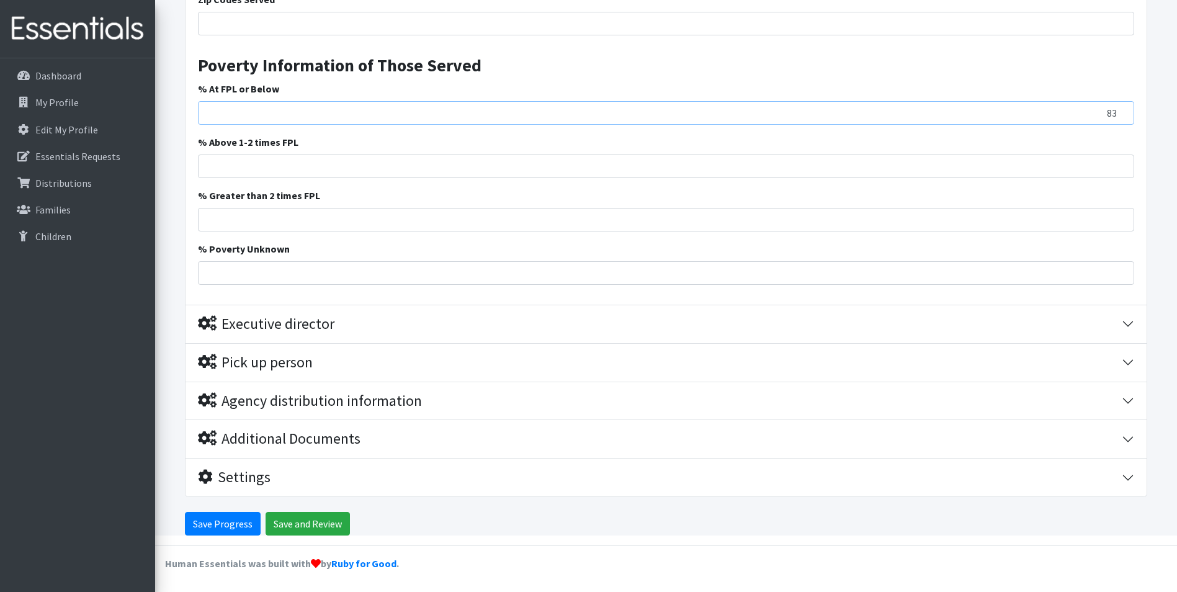
click at [1121, 110] on input "83" at bounding box center [666, 113] width 936 height 24
click at [1121, 110] on input "84" at bounding box center [666, 113] width 936 height 24
type input "85"
click at [1121, 110] on input "85" at bounding box center [666, 113] width 936 height 24
click at [1119, 162] on input "1" at bounding box center [666, 167] width 936 height 24
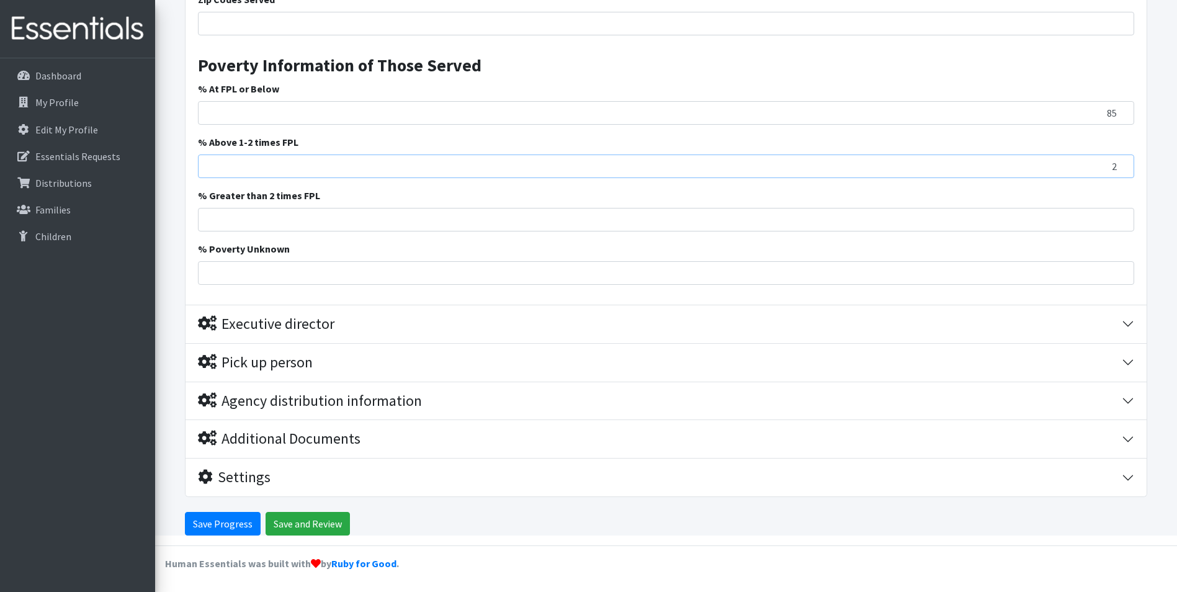
click at [1123, 163] on input "2" at bounding box center [666, 167] width 936 height 24
click at [1123, 163] on input "3" at bounding box center [666, 167] width 936 height 24
click at [1123, 163] on input "4" at bounding box center [666, 167] width 936 height 24
click at [1123, 163] on input "5" at bounding box center [666, 167] width 936 height 24
click at [1123, 162] on input "6" at bounding box center [666, 167] width 936 height 24
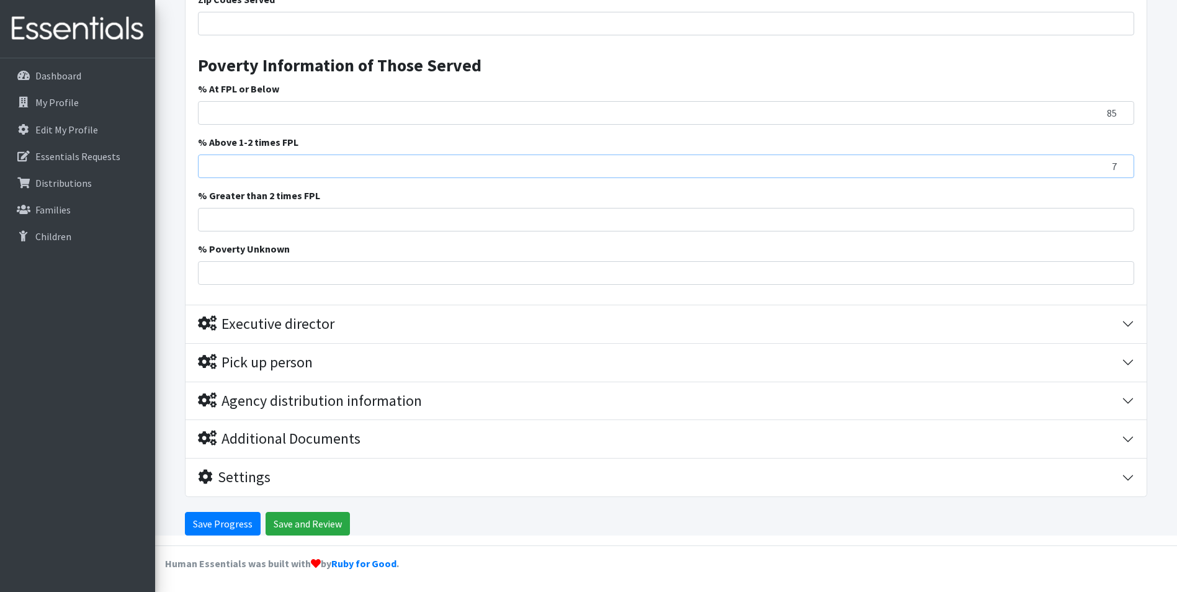
click at [1123, 161] on input "7" at bounding box center [666, 167] width 936 height 24
click at [1123, 161] on input "8" at bounding box center [666, 167] width 936 height 24
click at [1123, 161] on input "9" at bounding box center [666, 167] width 936 height 24
click at [1123, 161] on input "10" at bounding box center [666, 167] width 936 height 24
click at [1123, 161] on input "11" at bounding box center [666, 167] width 936 height 24
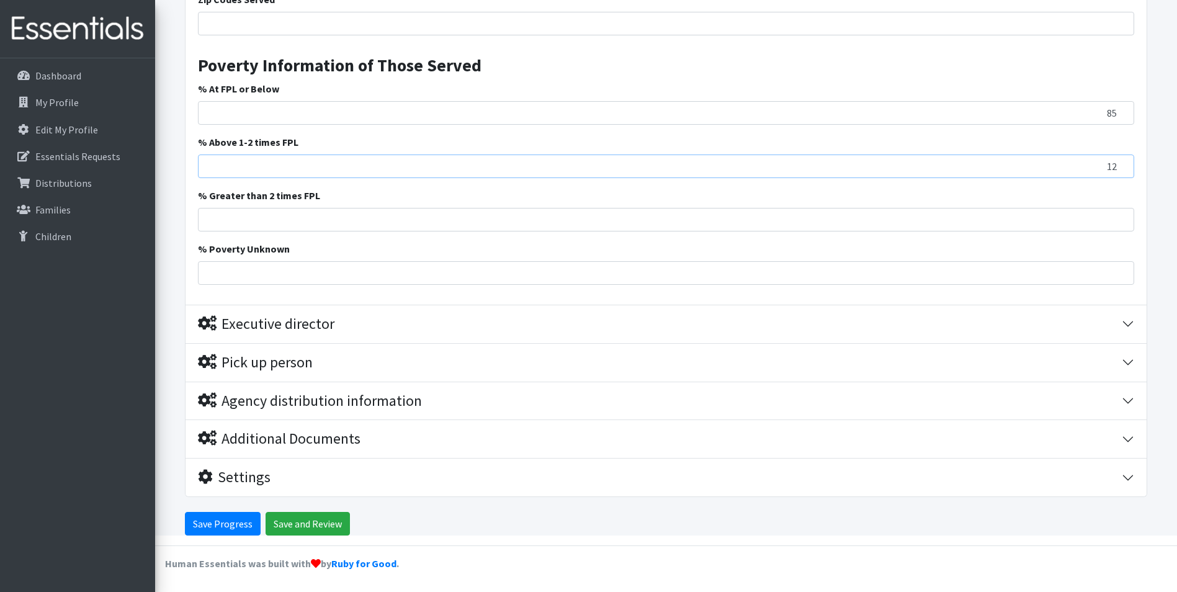
click at [1123, 161] on input "12" at bounding box center [666, 167] width 936 height 24
click at [1123, 161] on input "13" at bounding box center [666, 167] width 936 height 24
click at [1123, 161] on input "14" at bounding box center [666, 167] width 936 height 24
type input "15"
click at [1123, 159] on input "15" at bounding box center [666, 167] width 936 height 24
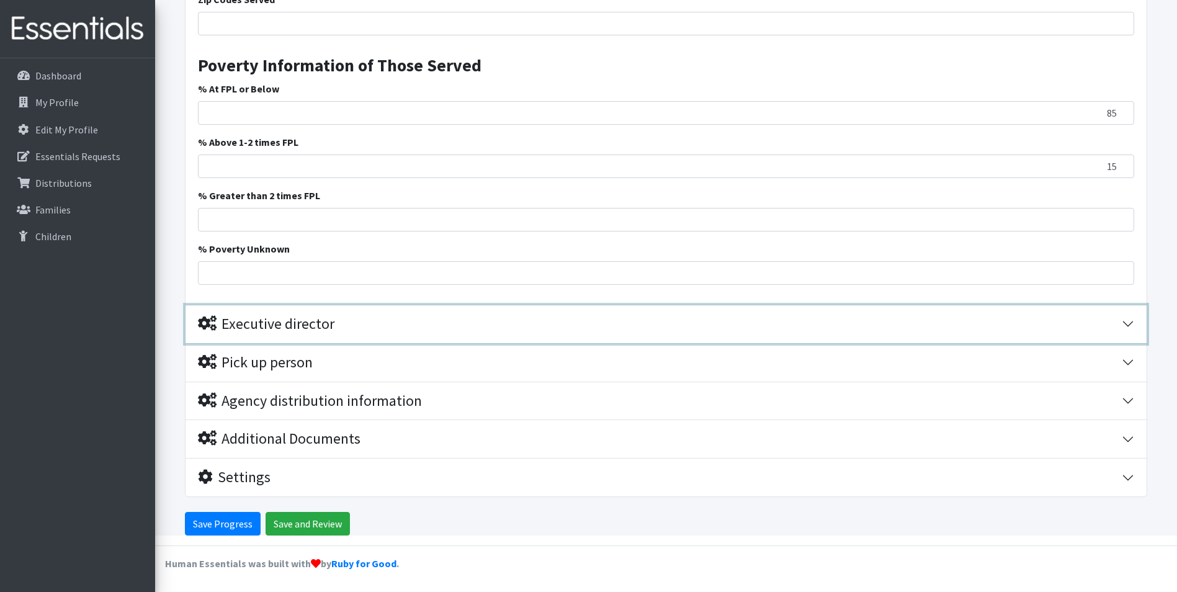
click at [1129, 321] on button "Executive director" at bounding box center [666, 324] width 961 height 38
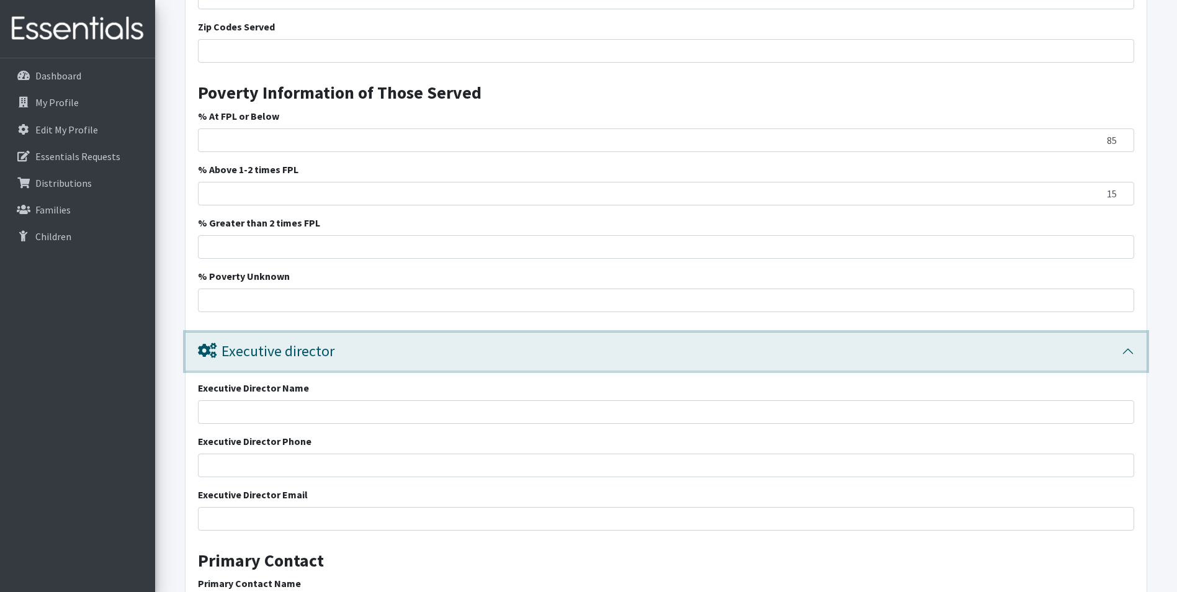
scroll to position [2007, 0]
